Goal: Task Accomplishment & Management: Use online tool/utility

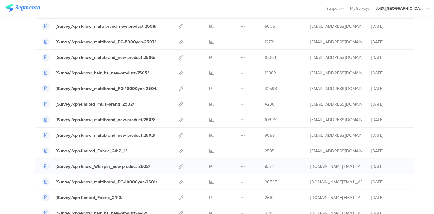
scroll to position [135, 0]
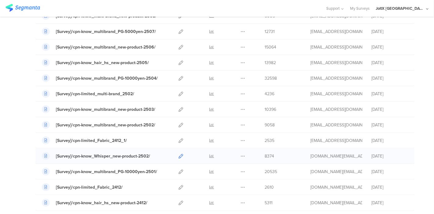
click at [179, 154] on icon at bounding box center [181, 156] width 5 height 5
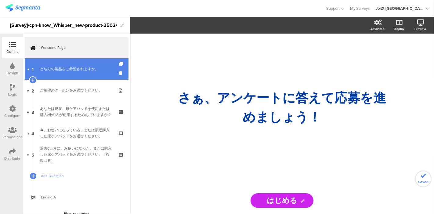
click at [78, 70] on div "どちらの製品をご希望されますか。" at bounding box center [76, 69] width 73 height 6
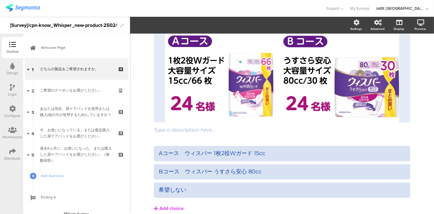
scroll to position [34, 0]
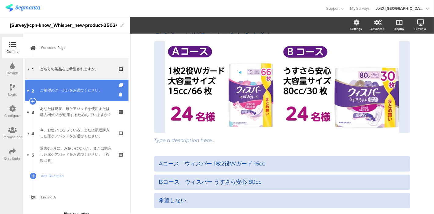
click at [78, 90] on div "ご希望のクーポンをお選びください。" at bounding box center [76, 90] width 73 height 6
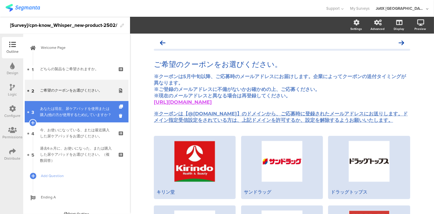
drag, startPoint x: 51, startPoint y: 106, endPoint x: 56, endPoint y: 110, distance: 6.5
click at [51, 106] on div "あなたは現在、尿ケアパッドを使用または購入(他の方が使用するため)していますか？" at bounding box center [76, 112] width 73 height 12
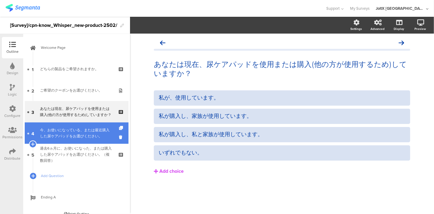
click at [68, 133] on div "今、お使いになっている、または最近購入した尿ケアパッドをお選びください。" at bounding box center [76, 133] width 73 height 12
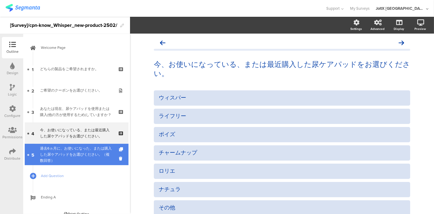
click at [68, 158] on div "過去6ヵ月に、お使いになった、または購入した尿ケアパッドをお選びください。（複数回答）" at bounding box center [76, 154] width 73 height 18
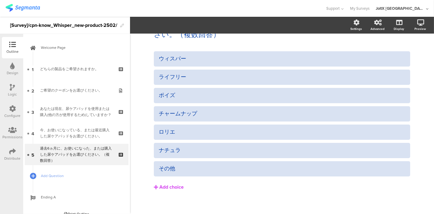
scroll to position [44, 0]
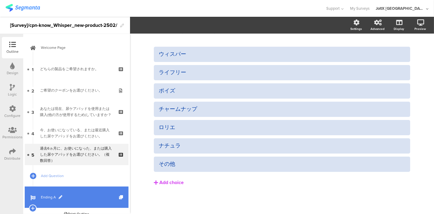
click at [53, 197] on span "Ending A" at bounding box center [80, 197] width 78 height 6
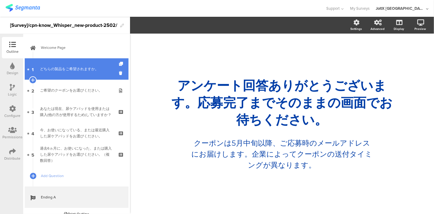
drag, startPoint x: 67, startPoint y: 76, endPoint x: 71, endPoint y: 78, distance: 4.1
click at [67, 76] on link "1 どちらの製品をご希望されますか。" at bounding box center [77, 68] width 104 height 21
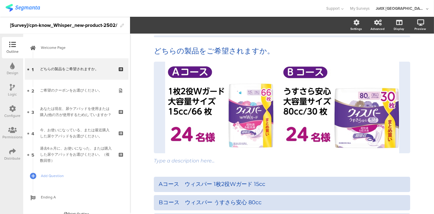
scroll to position [34, 0]
